Goal: Check status

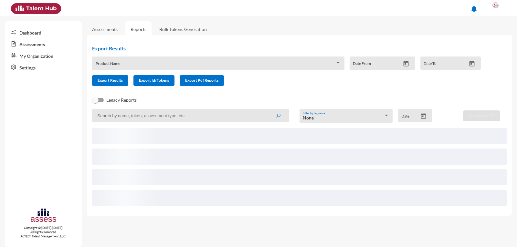
drag, startPoint x: 135, startPoint y: 123, endPoint x: 130, endPoint y: 112, distance: 11.8
click at [133, 120] on app-recent-report "None Filter by tag name Date Download PDF" at bounding box center [299, 159] width 414 height 101
click at [130, 112] on input at bounding box center [190, 115] width 197 height 13
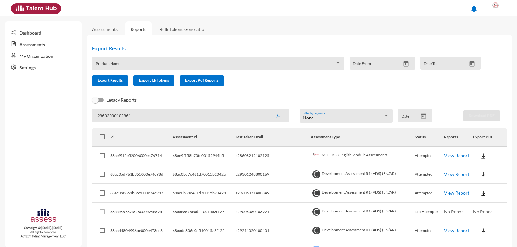
type input "28603090102861"
click at [268, 110] on button "submit" at bounding box center [278, 116] width 21 height 12
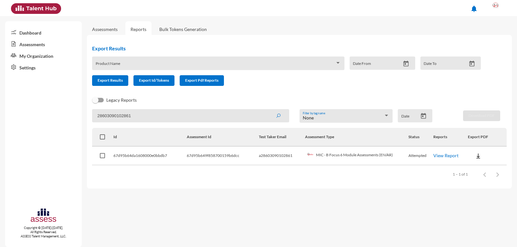
click at [450, 153] on link "View Report" at bounding box center [445, 155] width 25 height 5
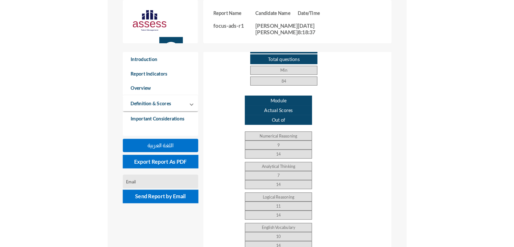
scroll to position [247, 514]
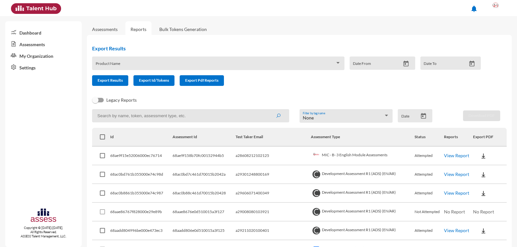
click at [455, 155] on link "View Report" at bounding box center [456, 155] width 25 height 5
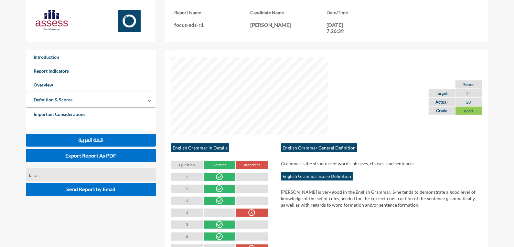
scroll to position [1001, 0]
